Goal: Information Seeking & Learning: Learn about a topic

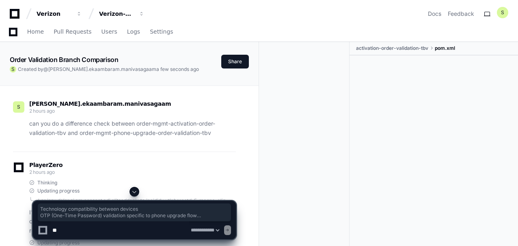
select select "*********"
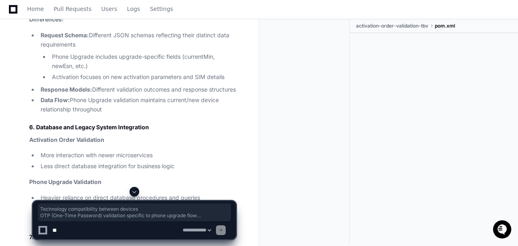
scroll to position [1785, 0]
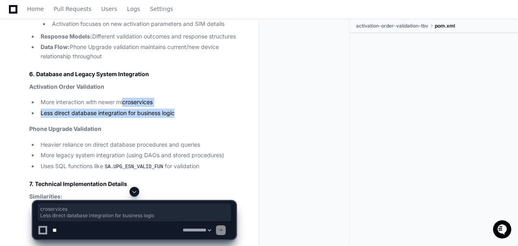
drag, startPoint x: 123, startPoint y: 101, endPoint x: 174, endPoint y: 108, distance: 51.5
click at [174, 108] on ul "More interaction with newer microservices Less direct database integration for …" at bounding box center [132, 108] width 207 height 20
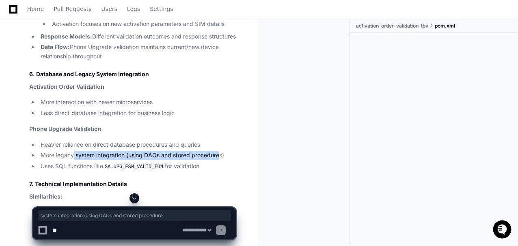
drag, startPoint x: 74, startPoint y: 153, endPoint x: 221, endPoint y: 152, distance: 146.5
click at [221, 152] on li "More legacy system integration (using DAOs and stored procedures)" at bounding box center [137, 155] width 198 height 9
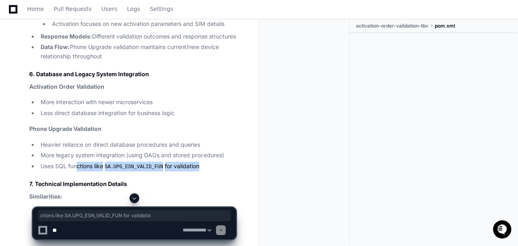
drag, startPoint x: 78, startPoint y: 161, endPoint x: 195, endPoint y: 162, distance: 117.3
click at [195, 162] on li "Uses SQL functions like SA.UPG_ESN_VALID_FUN for validation" at bounding box center [137, 167] width 198 height 10
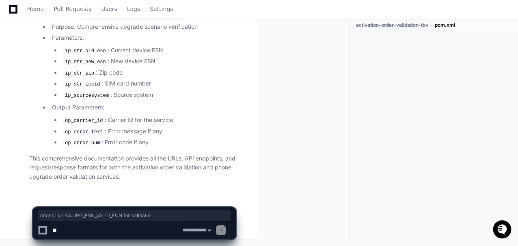
scroll to position [10487, 0]
click at [106, 231] on textarea at bounding box center [116, 231] width 130 height 18
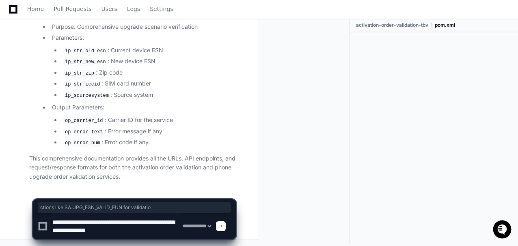
type textarea "**********"
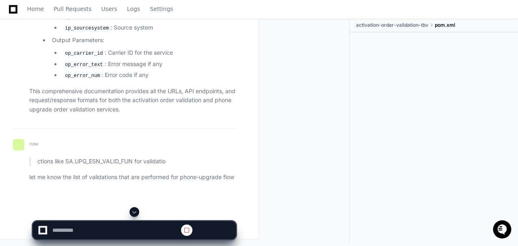
scroll to position [10499, 0]
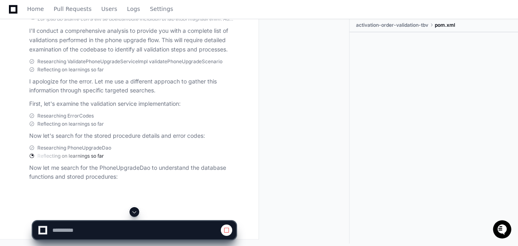
click at [475, 232] on div at bounding box center [259, 226] width 518 height 39
select select "*********"
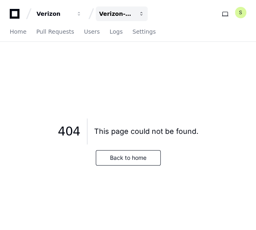
click at [71, 17] on div "Verizon-Clarify-Order-Management" at bounding box center [54, 14] width 35 height 8
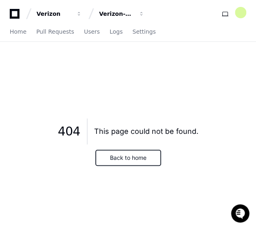
click at [132, 151] on button "Back to home" at bounding box center [128, 157] width 65 height 15
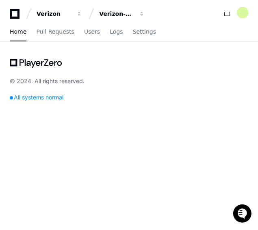
click at [24, 97] on div "All systems normal" at bounding box center [129, 97] width 238 height 11
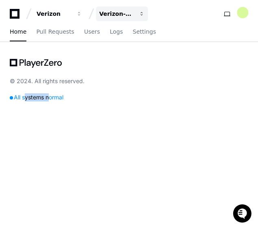
click at [71, 17] on div "Verizon-Clarify-Order-Management" at bounding box center [54, 14] width 35 height 8
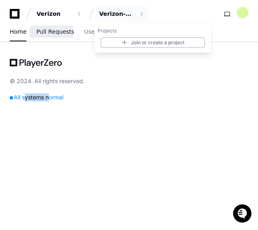
click at [38, 31] on span "Pull Requests" at bounding box center [55, 31] width 38 height 5
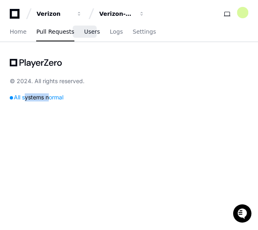
click at [84, 33] on span "Users" at bounding box center [92, 31] width 16 height 5
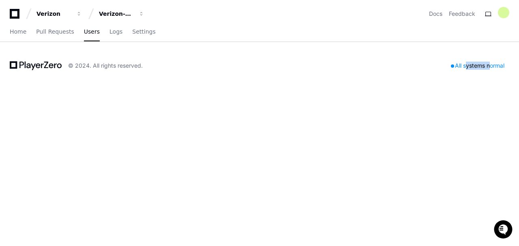
click at [257, 65] on div "All systems normal" at bounding box center [477, 65] width 63 height 11
click at [110, 29] on span "Logs" at bounding box center [116, 31] width 13 height 5
click at [132, 30] on span "Settings" at bounding box center [143, 31] width 23 height 5
click at [47, 32] on span "Pull Requests" at bounding box center [55, 31] width 38 height 5
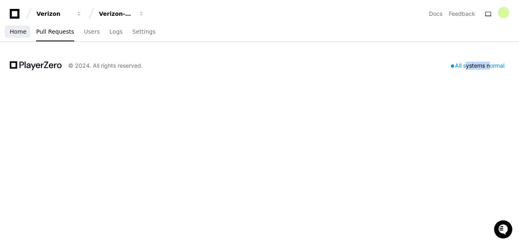
click at [14, 33] on span "Home" at bounding box center [18, 31] width 17 height 5
click at [71, 13] on div "Verizon-Clarify-Order-Management" at bounding box center [54, 14] width 35 height 8
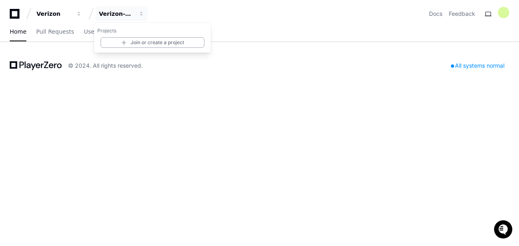
click at [252, 204] on div "Verizon Verizon-Clarify-Order-Management Projects Join or create a project Docs…" at bounding box center [259, 123] width 519 height 246
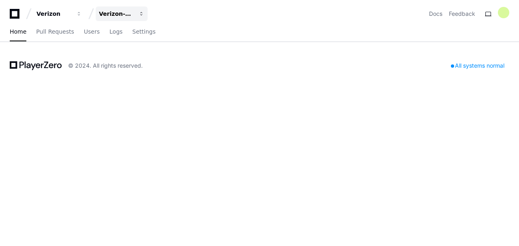
click at [71, 14] on div "Verizon-Clarify-Order-Management" at bounding box center [54, 14] width 35 height 8
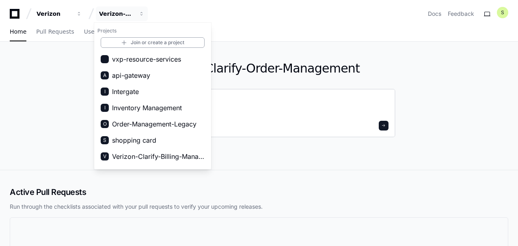
click at [332, 94] on div at bounding box center [259, 113] width 273 height 49
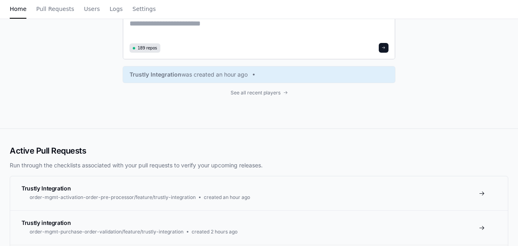
scroll to position [81, 0]
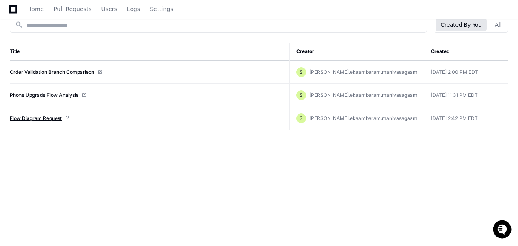
scroll to position [75, 0]
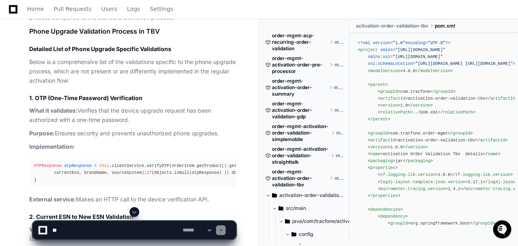
scroll to position [2834, 0]
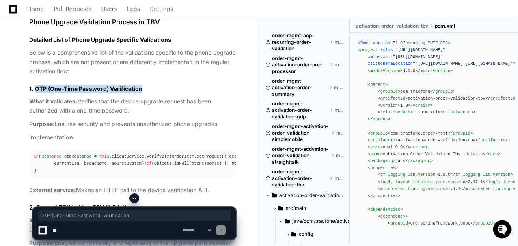
drag, startPoint x: 35, startPoint y: 84, endPoint x: 142, endPoint y: 82, distance: 107.1
click at [142, 85] on h3 "1. OTP (One-Time Password) Verification" at bounding box center [132, 89] width 207 height 8
copy h3 "OTP (One-Time Password) Verification"
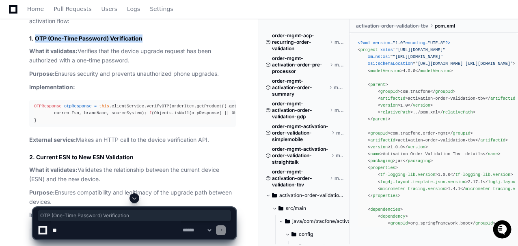
scroll to position [2888, 0]
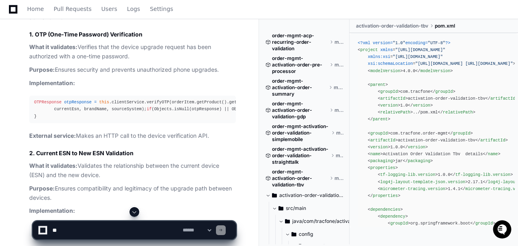
click at [66, 157] on h3 "2. Current ESN to New ESN Validation" at bounding box center [132, 153] width 207 height 8
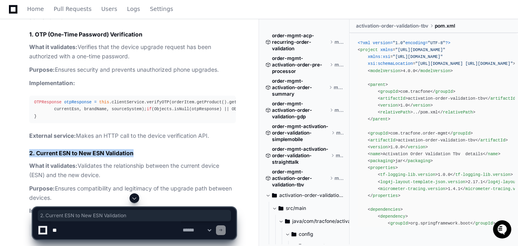
click at [66, 157] on h3 "2. Current ESN to New ESN Validation" at bounding box center [132, 153] width 207 height 8
click at [53, 157] on h3 "2. Current ESN to New ESN Validation" at bounding box center [132, 153] width 207 height 8
drag, startPoint x: 35, startPoint y: 170, endPoint x: 133, endPoint y: 170, distance: 97.4
click at [133, 157] on h3 "2. Current ESN to New ESN Validation" at bounding box center [132, 153] width 207 height 8
copy h3 "Current ESN to New ESN Validation"
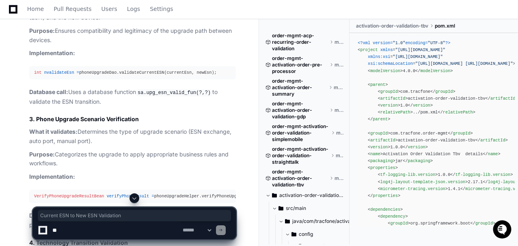
scroll to position [3051, 0]
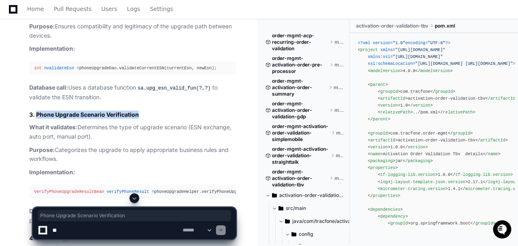
drag, startPoint x: 37, startPoint y: 129, endPoint x: 138, endPoint y: 131, distance: 101.9
click at [138, 119] on h3 "3. Phone Upgrade Scenario Verification" at bounding box center [132, 115] width 207 height 8
copy h3 "Phone Upgrade Scenario Verification"
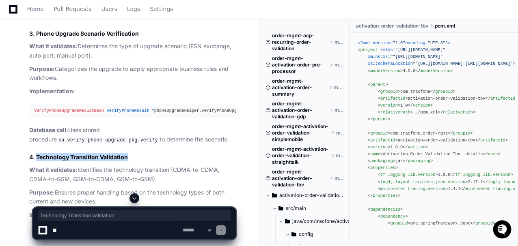
drag, startPoint x: 37, startPoint y: 182, endPoint x: 127, endPoint y: 180, distance: 89.3
click at [127, 161] on h3 "4. Technology Transition Validation" at bounding box center [132, 157] width 207 height 8
copy h3 "Technology Transition Validation"
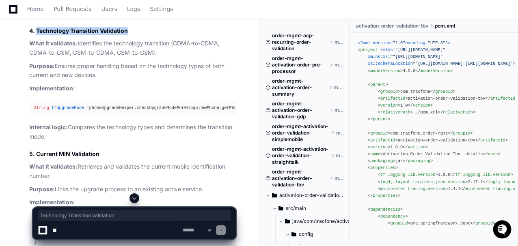
scroll to position [3294, 0]
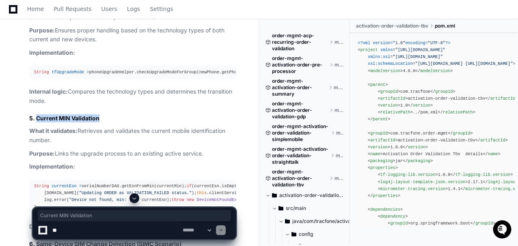
drag, startPoint x: 36, startPoint y: 140, endPoint x: 110, endPoint y: 139, distance: 74.3
click at [110, 123] on h3 "5. Current MIN Validation" at bounding box center [132, 118] width 207 height 8
copy h3 "Current MIN Validation"
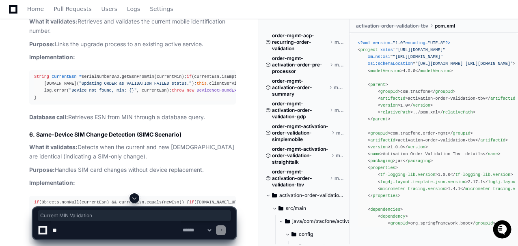
scroll to position [3456, 0]
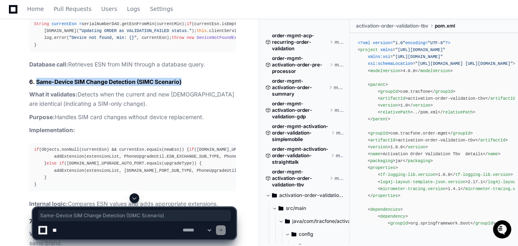
drag, startPoint x: 37, startPoint y: 126, endPoint x: 187, endPoint y: 126, distance: 150.1
click at [187, 86] on h3 "6. Same-Device SIM Change Detection (SIMC Scenario)" at bounding box center [132, 82] width 207 height 8
copy h3 "Same-Device SIM Change Detection (SIMC Scenario)"
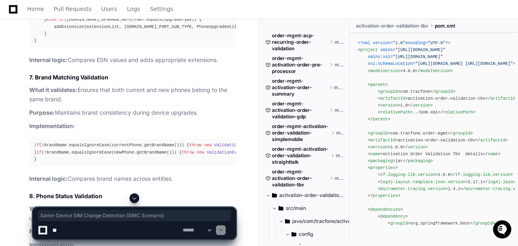
scroll to position [3645, 0]
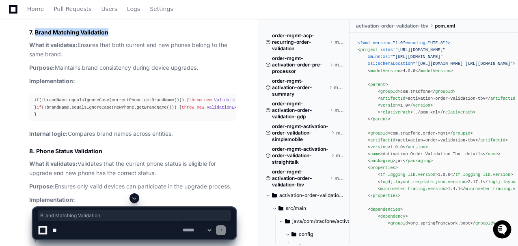
drag, startPoint x: 35, startPoint y: 82, endPoint x: 123, endPoint y: 83, distance: 87.2
click at [123, 37] on h3 "7. Brand Matching Validation" at bounding box center [132, 32] width 207 height 8
copy h3 "Brand Matching Validation"
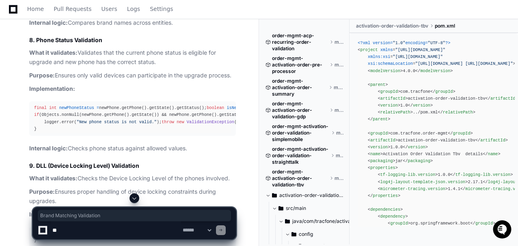
scroll to position [3781, 0]
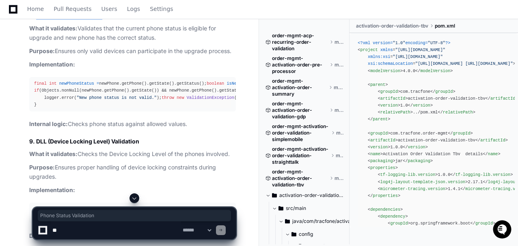
drag, startPoint x: 36, startPoint y: 94, endPoint x: 126, endPoint y: 93, distance: 89.7
click at [126, 20] on h3 "8. Phone Status Validation" at bounding box center [132, 16] width 207 height 8
copy h3 "Phone Status Validation"
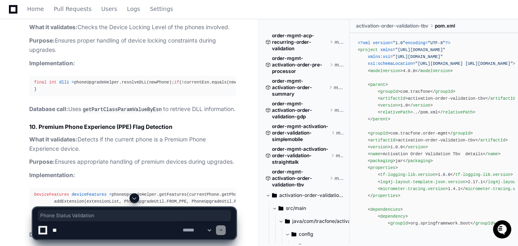
scroll to position [3943, 0]
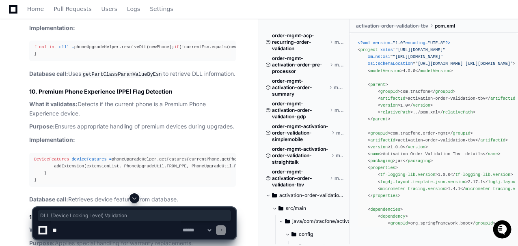
drag, startPoint x: 36, startPoint y: 86, endPoint x: 139, endPoint y: 84, distance: 102.7
copy h3 "DLL (Device Locking Level) Validation"
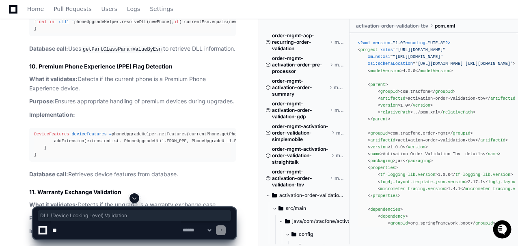
scroll to position [4024, 0]
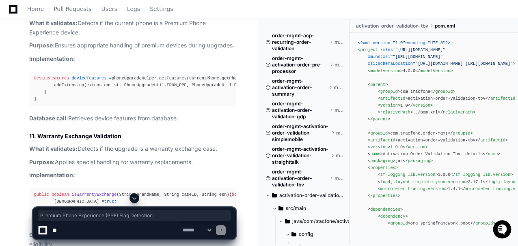
drag, startPoint x: 39, startPoint y: 137, endPoint x: 174, endPoint y: 136, distance: 134.7
click at [174, 15] on h3 "10. Premium Phone Experience (PPE) Flag Detection" at bounding box center [132, 10] width 207 height 8
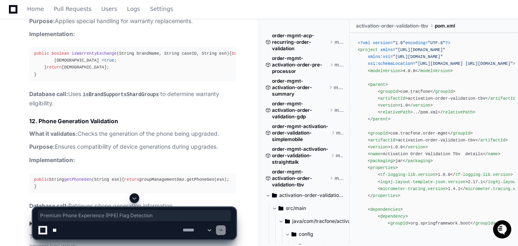
scroll to position [4187, 0]
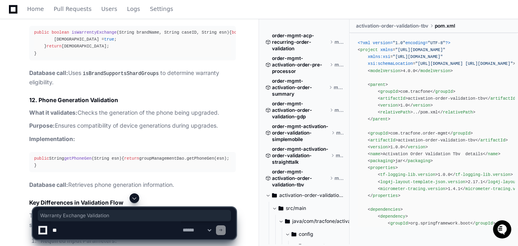
drag, startPoint x: 123, startPoint y: 115, endPoint x: 37, endPoint y: 112, distance: 85.7
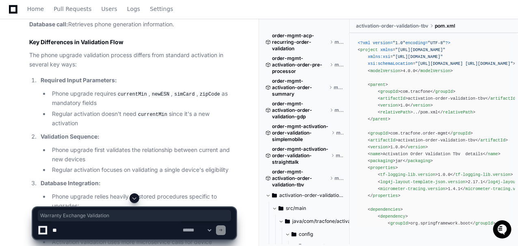
scroll to position [4376, 0]
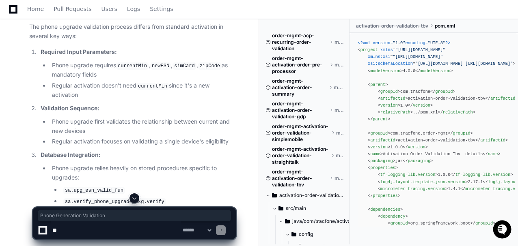
drag, startPoint x: 40, startPoint y: 74, endPoint x: 130, endPoint y: 71, distance: 90.1
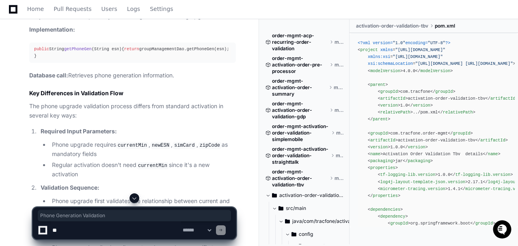
scroll to position [4295, 0]
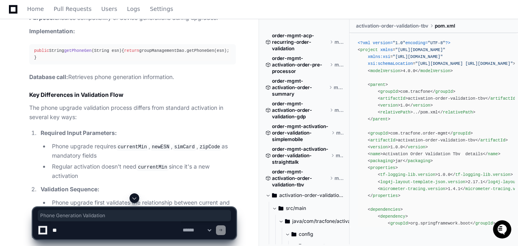
click at [104, 230] on textarea at bounding box center [116, 231] width 130 height 18
click at [200, 230] on select "**********" at bounding box center [197, 231] width 32 height 6
select select "*********"
click at [181, 228] on select "**********" at bounding box center [197, 231] width 32 height 6
click at [110, 228] on textarea at bounding box center [116, 231] width 130 height 18
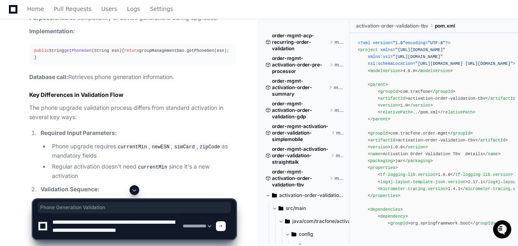
scroll to position [2, 0]
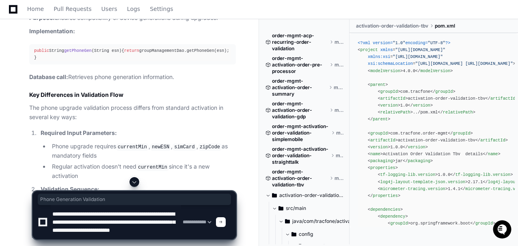
type textarea "**********"
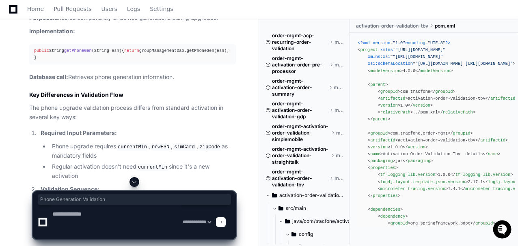
scroll to position [0, 0]
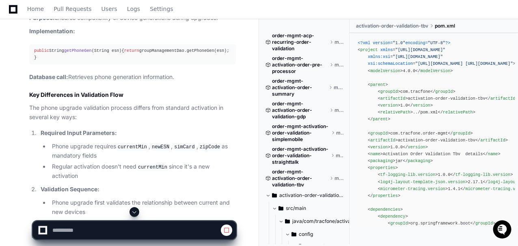
select select "*********"
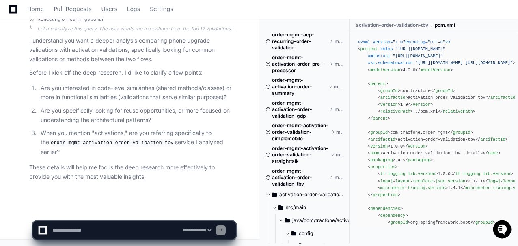
scroll to position [13359, 0]
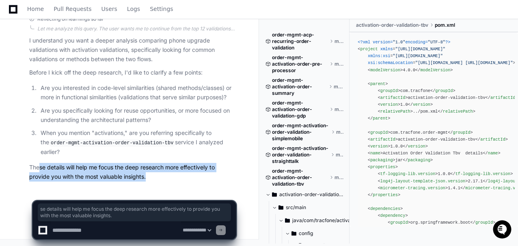
drag, startPoint x: 40, startPoint y: 168, endPoint x: 192, endPoint y: 168, distance: 152.2
click at [204, 174] on p "These details will help me focus the deep research more effectively to provide …" at bounding box center [132, 172] width 207 height 19
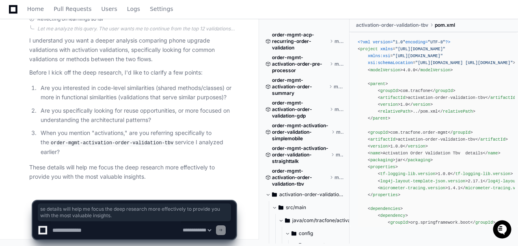
click at [93, 231] on textarea at bounding box center [116, 231] width 130 height 18
type textarea "**********"
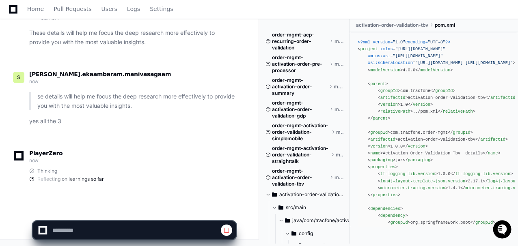
scroll to position [13493, 0]
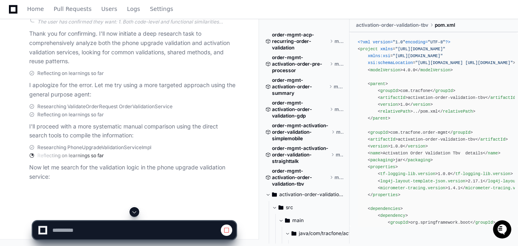
select select "*********"
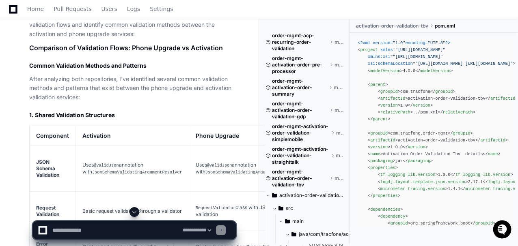
drag, startPoint x: 237, startPoint y: 101, endPoint x: 227, endPoint y: 160, distance: 60.0
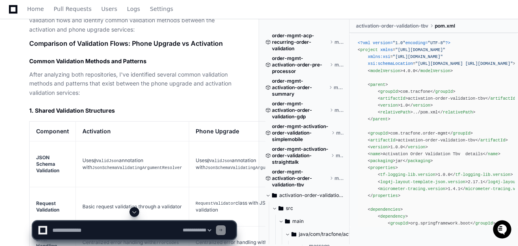
drag, startPoint x: 227, startPoint y: 160, endPoint x: 78, endPoint y: 155, distance: 149.0
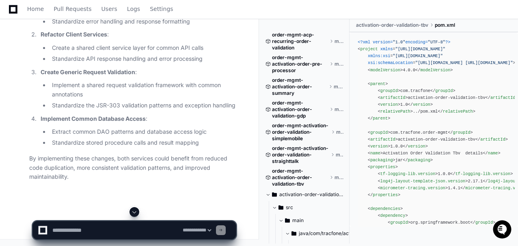
scroll to position [16068, 0]
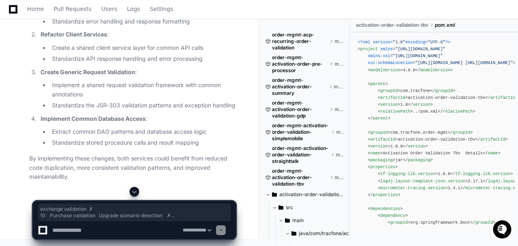
drag, startPoint x: 165, startPoint y: 185, endPoint x: 137, endPoint y: 128, distance: 63.5
drag, startPoint x: 225, startPoint y: 184, endPoint x: 115, endPoint y: 116, distance: 128.8
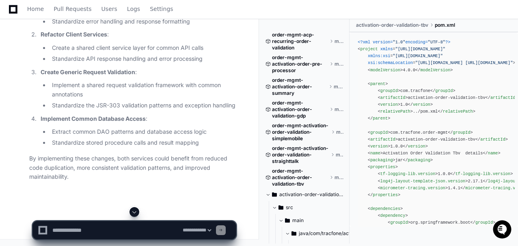
scroll to position [16040, 0]
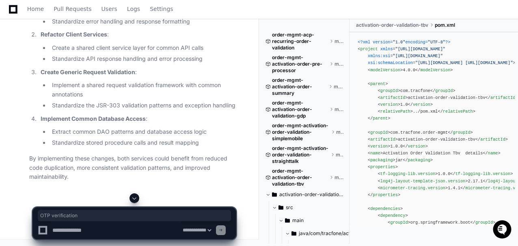
drag, startPoint x: 137, startPoint y: 66, endPoint x: 180, endPoint y: 68, distance: 43.1
drag, startPoint x: 110, startPoint y: 49, endPoint x: 132, endPoint y: 49, distance: 21.5
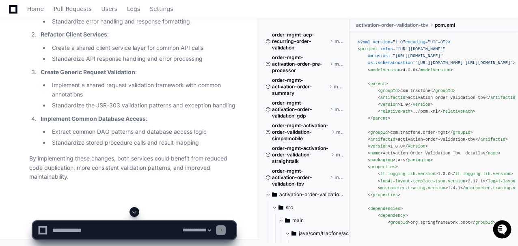
scroll to position [16013, 0]
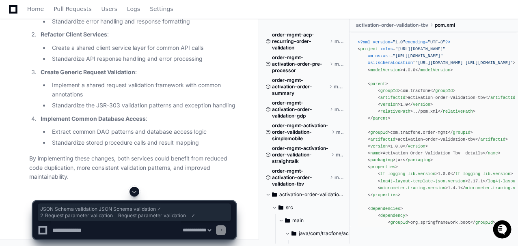
drag, startPoint x: 198, startPoint y: 75, endPoint x: 141, endPoint y: 78, distance: 57.3
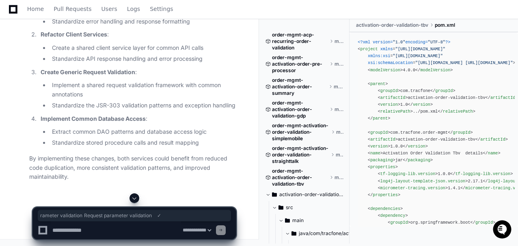
drag, startPoint x: 81, startPoint y: 70, endPoint x: 211, endPoint y: 71, distance: 129.9
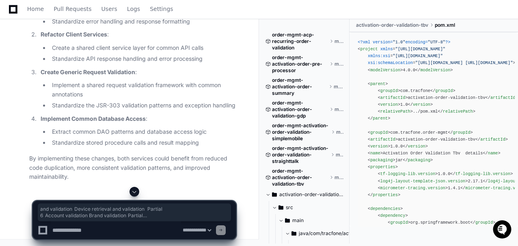
drag, startPoint x: 59, startPoint y: 99, endPoint x: 221, endPoint y: 142, distance: 167.6
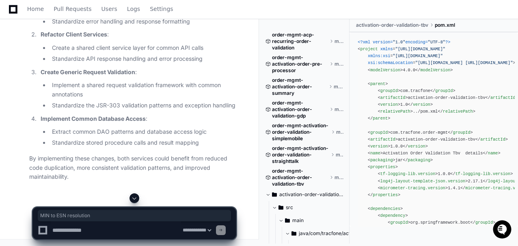
drag, startPoint x: 126, startPoint y: 64, endPoint x: 180, endPoint y: 66, distance: 54.0
drag, startPoint x: 147, startPoint y: 83, endPoint x: 164, endPoint y: 81, distance: 16.3
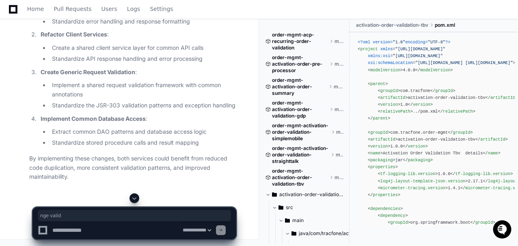
drag, startPoint x: 150, startPoint y: 105, endPoint x: 172, endPoint y: 105, distance: 22.3
drag, startPoint x: 152, startPoint y: 118, endPoint x: 170, endPoint y: 118, distance: 17.9
drag, startPoint x: 147, startPoint y: 137, endPoint x: 166, endPoint y: 139, distance: 19.5
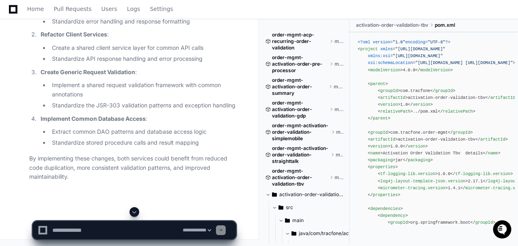
scroll to position [135, 0]
